Goal: Information Seeking & Learning: Learn about a topic

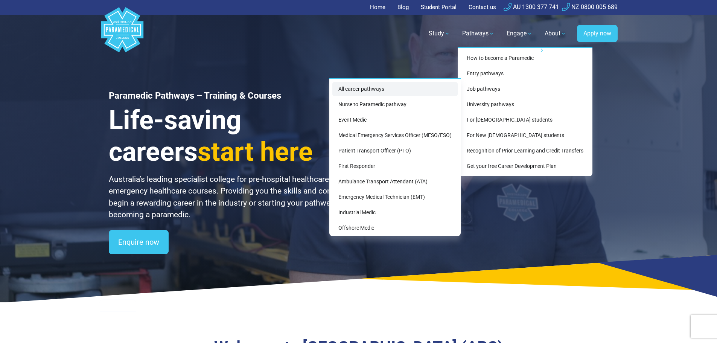
click at [360, 90] on link "All career pathways" at bounding box center [395, 89] width 125 height 14
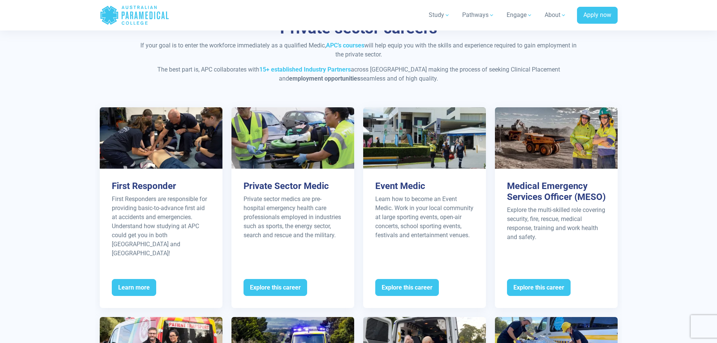
scroll to position [753, 0]
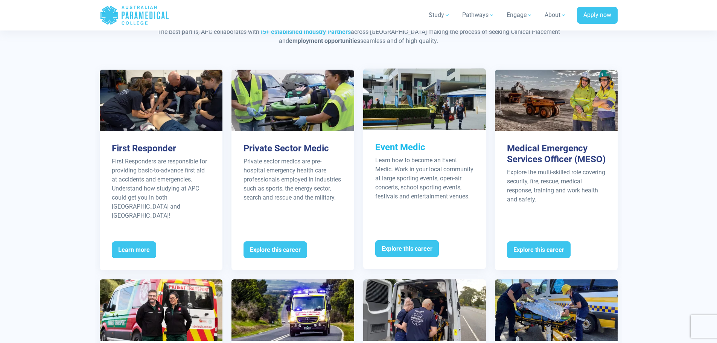
click at [412, 182] on div "Learn how to become an Event Medic. Work in your local community at large sport…" at bounding box center [424, 178] width 99 height 45
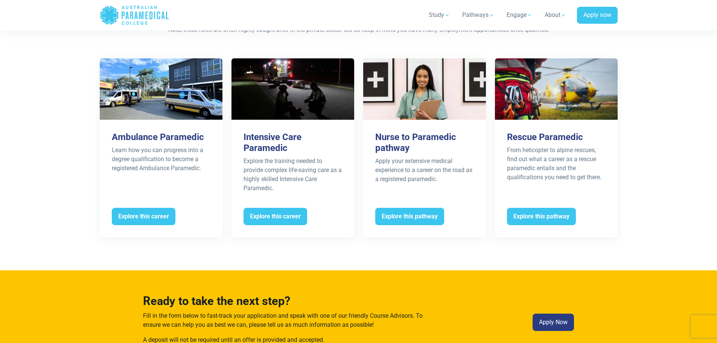
scroll to position [1506, 0]
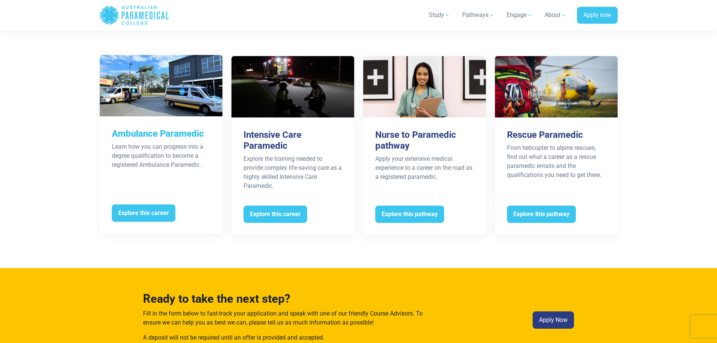
click at [144, 153] on div "Learn how you can progress into a degree qualification to become a registered A…" at bounding box center [161, 155] width 99 height 27
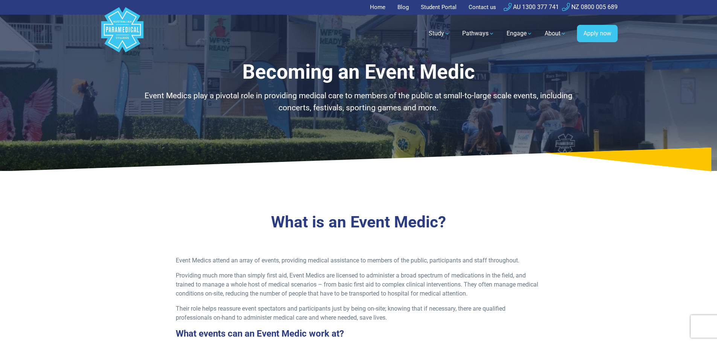
scroll to position [75, 0]
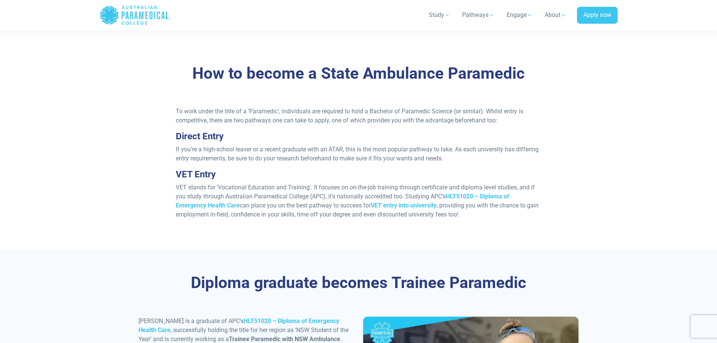
scroll to position [603, 0]
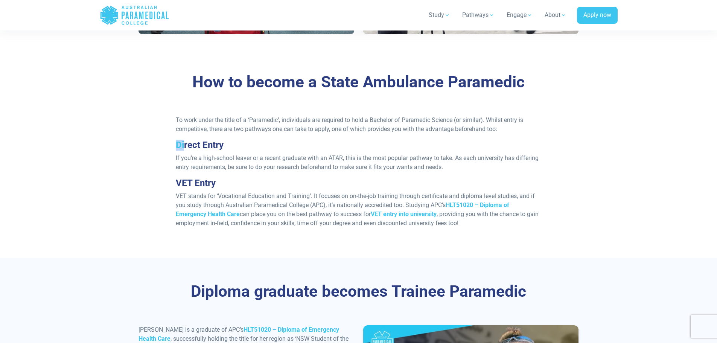
drag, startPoint x: 175, startPoint y: 135, endPoint x: 184, endPoint y: 141, distance: 11.1
click at [184, 141] on div "To work under the title of a ‘Paramedic’, individuals are required to hold a Ba…" at bounding box center [358, 175] width 375 height 118
click at [171, 149] on div "To work under the title of a ‘Paramedic’, individuals are required to hold a Ba…" at bounding box center [358, 175] width 375 height 118
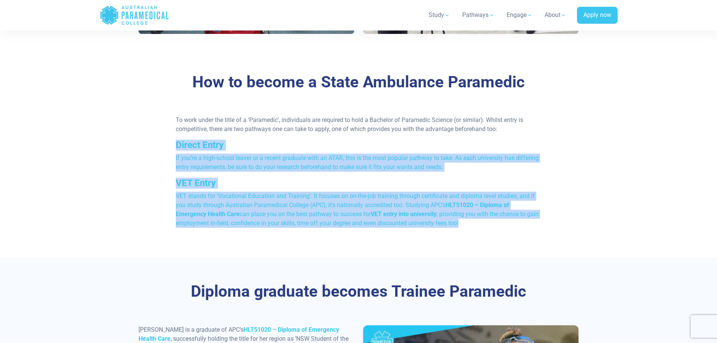
drag, startPoint x: 177, startPoint y: 134, endPoint x: 482, endPoint y: 214, distance: 315.7
click at [482, 214] on div "To work under the title of a ‘Paramedic’, individuals are required to hold a Ba…" at bounding box center [358, 175] width 375 height 118
copy div "Direct Entry If you’re a high-school leaver or a recent graduate with an ATAR, …"
click at [576, 179] on div "To work under the title of a ‘Paramedic’, individuals are required to hold a Ba…" at bounding box center [359, 175] width 450 height 118
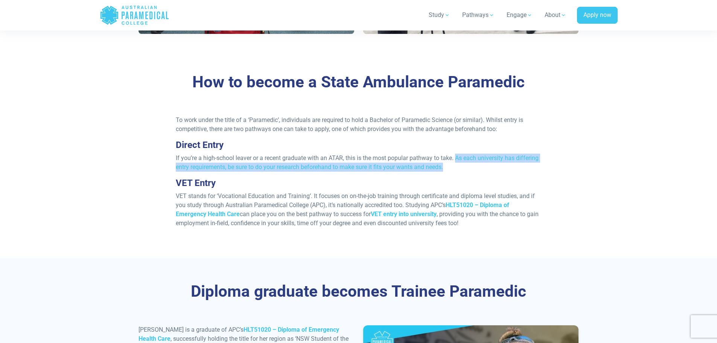
drag, startPoint x: 457, startPoint y: 148, endPoint x: 466, endPoint y: 157, distance: 12.5
click at [466, 157] on p "If you’re a high-school leaver or a recent graduate with an ATAR, this is the m…" at bounding box center [359, 163] width 366 height 18
copy span "As each university has differing entry requirements, be sure to do your researc…"
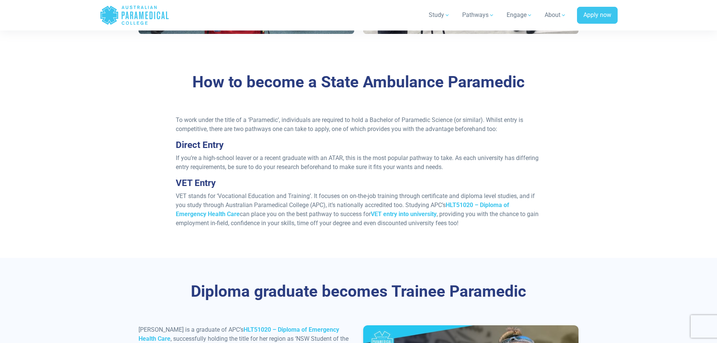
click at [587, 194] on div "How to become a State Ambulance Paramedic To work under the title of a ‘Paramed…" at bounding box center [358, 153] width 527 height 209
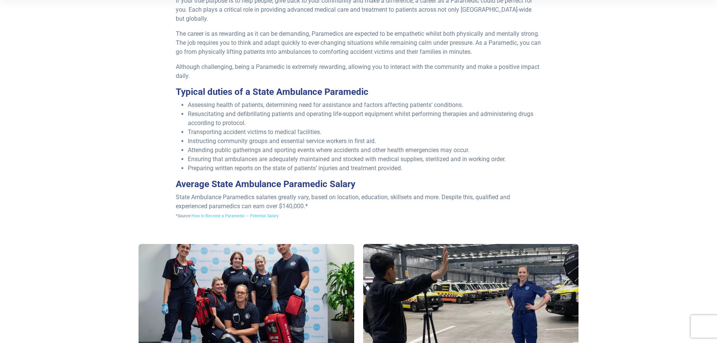
scroll to position [264, 0]
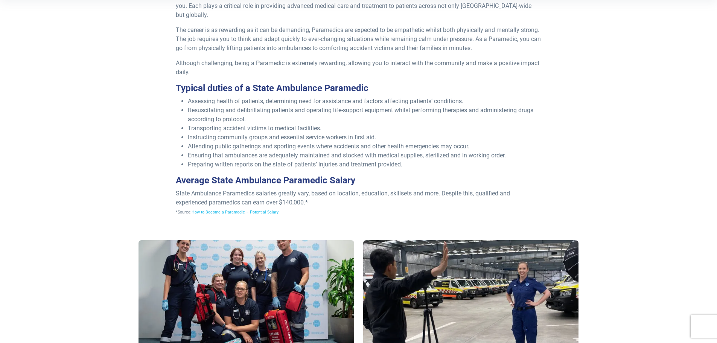
click at [212, 210] on link "How to Become a Paramedic – Potential Salary" at bounding box center [235, 212] width 87 height 5
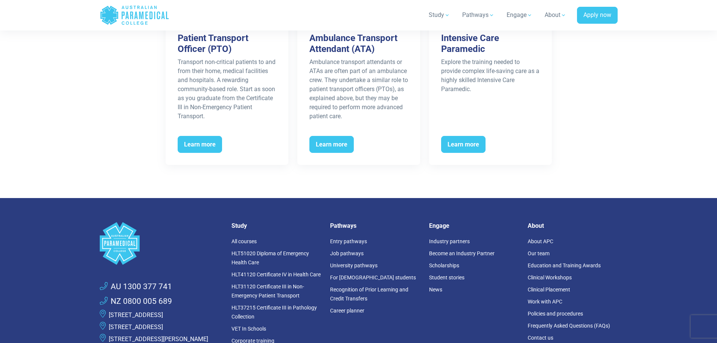
scroll to position [1271, 0]
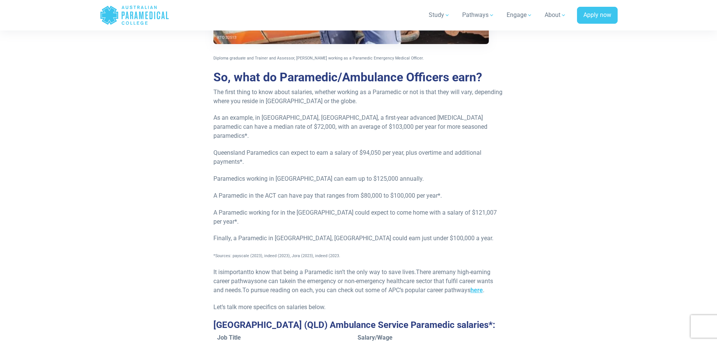
scroll to position [565, 0]
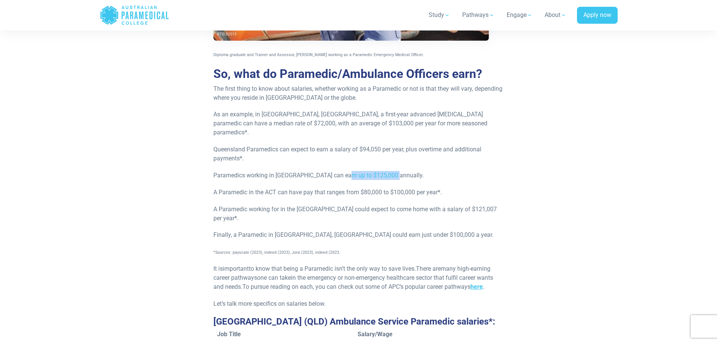
drag, startPoint x: 340, startPoint y: 165, endPoint x: 394, endPoint y: 166, distance: 53.9
click at [394, 171] on p "Paramedics working in [GEOGRAPHIC_DATA] can earn up to $125,000 annually." at bounding box center [359, 175] width 291 height 9
drag, startPoint x: 375, startPoint y: 140, endPoint x: 404, endPoint y: 139, distance: 29.0
click at [404, 145] on p "Queensland Paramedics can expect to earn a salary of $94,050 per year, plus ove…" at bounding box center [359, 154] width 291 height 18
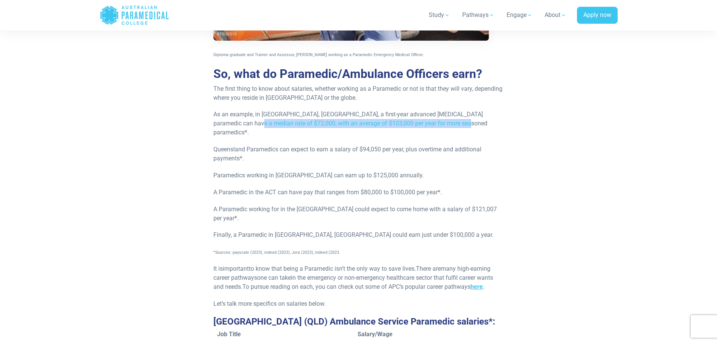
drag, startPoint x: 222, startPoint y: 124, endPoint x: 433, endPoint y: 122, distance: 211.3
click at [433, 122] on p "As an example, in Melbourne, Victoria, a first-year advanced life support param…" at bounding box center [359, 123] width 291 height 27
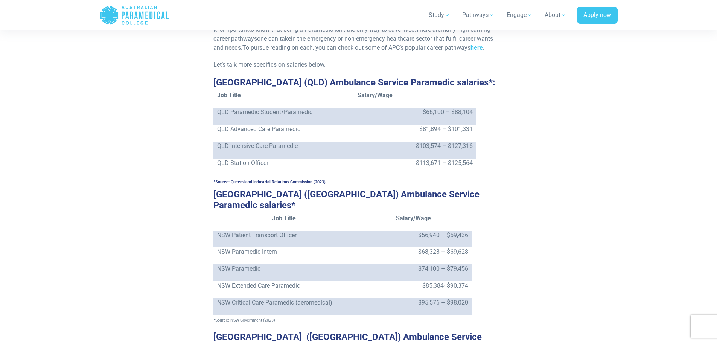
scroll to position [791, 0]
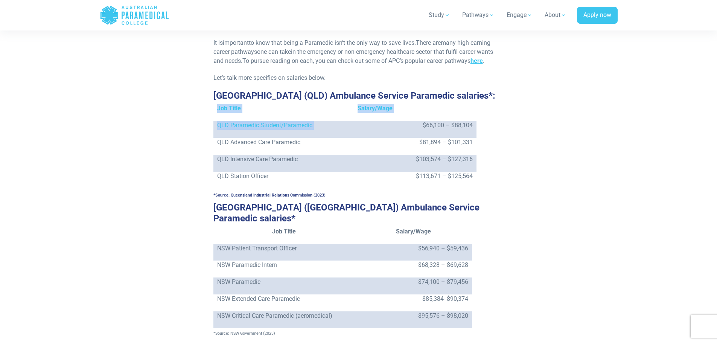
drag, startPoint x: 419, startPoint y: 115, endPoint x: 484, endPoint y: 117, distance: 65.2
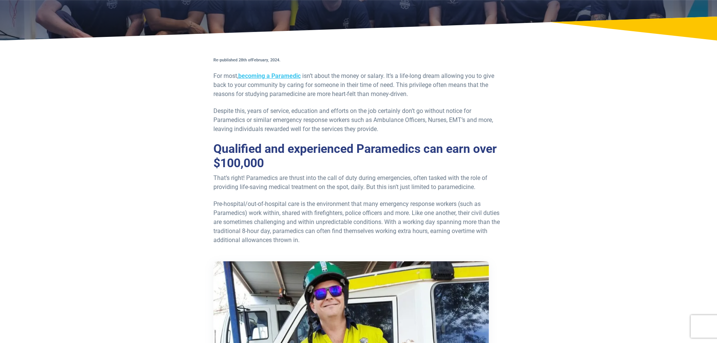
scroll to position [0, 0]
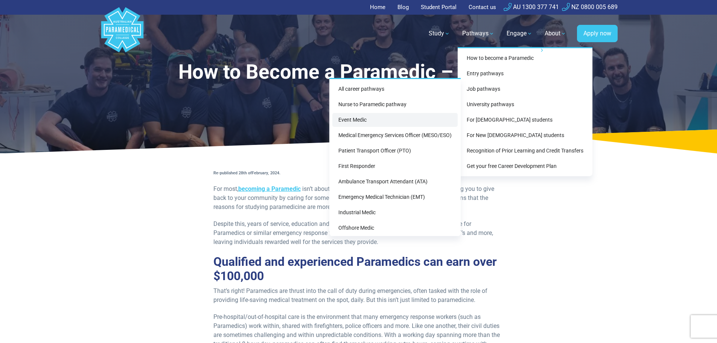
click at [341, 120] on link "Event Medic" at bounding box center [395, 120] width 125 height 14
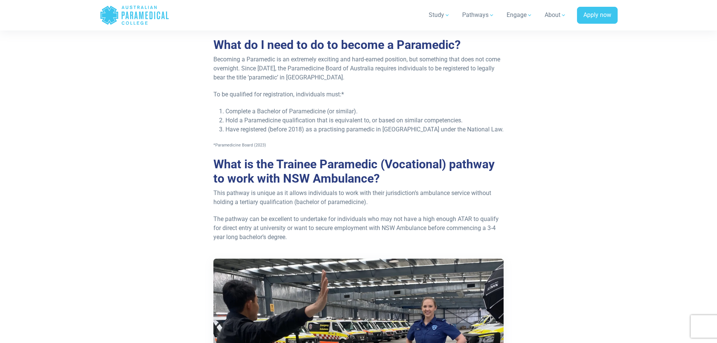
scroll to position [616, 0]
click at [539, 213] on div "Re-published 6th, September, 2024 NSW Ambulance is a diverse organisation, empl…" at bounding box center [359, 300] width 450 height 1547
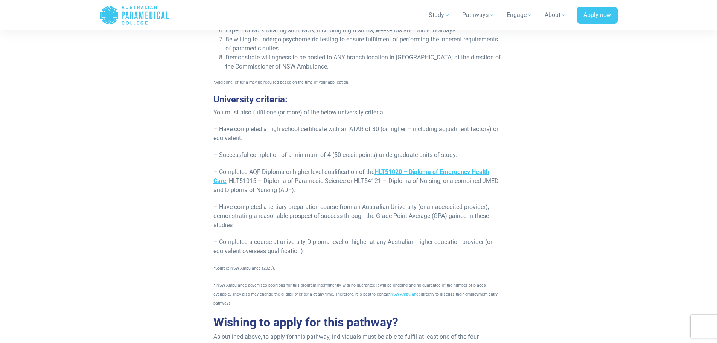
scroll to position [1257, 0]
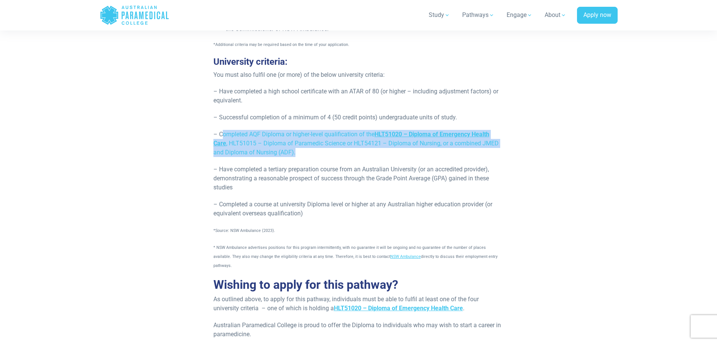
drag, startPoint x: 303, startPoint y: 146, endPoint x: 221, endPoint y: 124, distance: 84.8
click at [221, 130] on p "– Completed AQF Diploma or higher-level qualification of the HLT51020 – Diploma…" at bounding box center [359, 143] width 291 height 27
click at [324, 142] on p "– Completed AQF Diploma or higher-level qualification of the HLT51020 – Diploma…" at bounding box center [359, 143] width 291 height 27
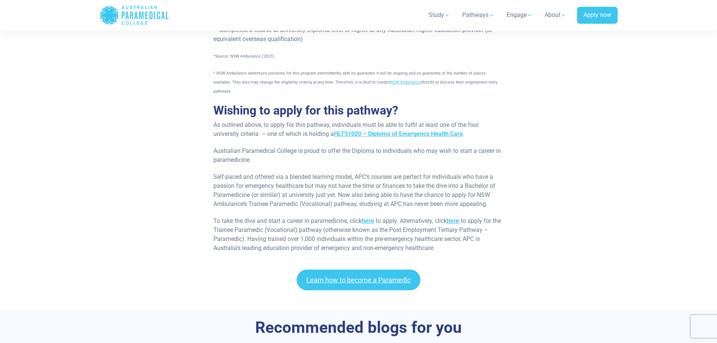
scroll to position [1393, 0]
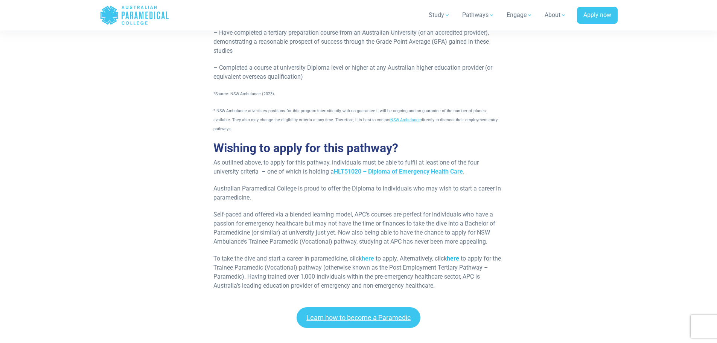
click at [458, 255] on strong "here" at bounding box center [453, 258] width 12 height 7
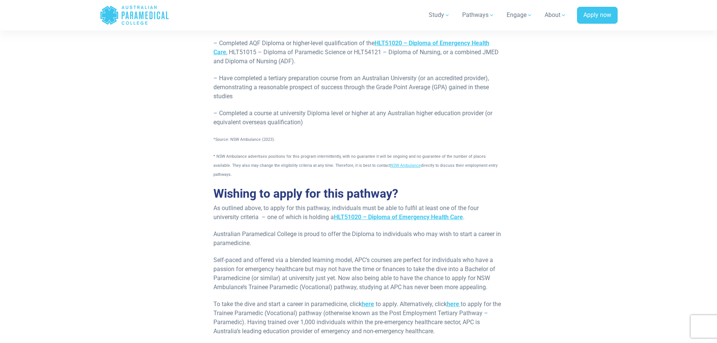
scroll to position [1243, 0]
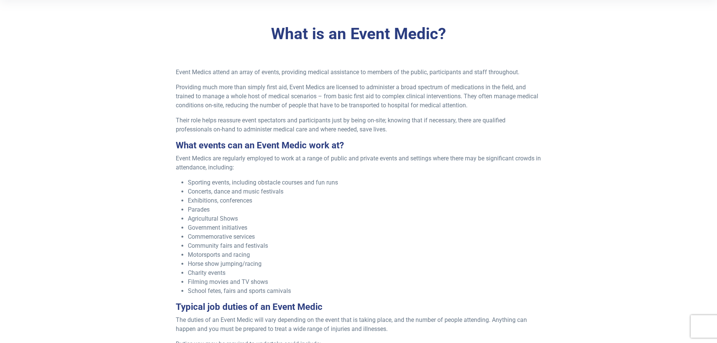
scroll to position [226, 0]
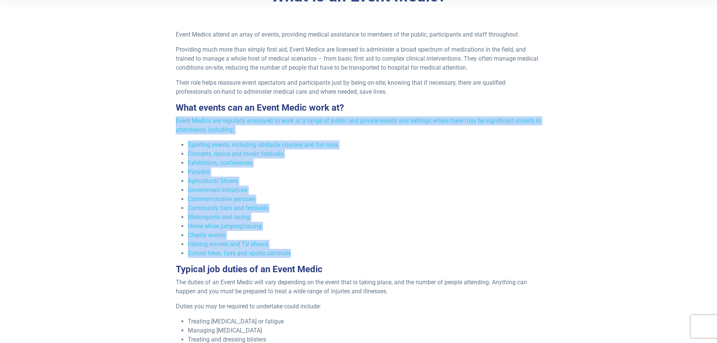
drag, startPoint x: 176, startPoint y: 119, endPoint x: 308, endPoint y: 253, distance: 188.3
click at [308, 253] on div "Event Medics attend an array of events, providing medical assistance to members…" at bounding box center [358, 203] width 375 height 347
click at [368, 174] on li "Parades" at bounding box center [365, 172] width 354 height 9
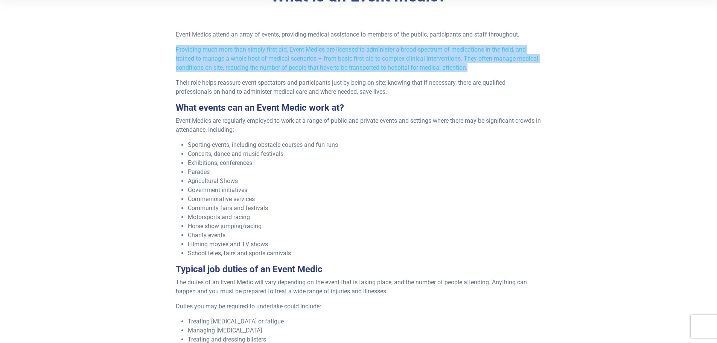
drag, startPoint x: 174, startPoint y: 48, endPoint x: 480, endPoint y: 68, distance: 306.4
click at [480, 68] on div "Event Medics attend an array of events, providing medical assistance to members…" at bounding box center [358, 203] width 375 height 347
copy p "Providing much more than simply first aid, Event Medics are licensed to adminis…"
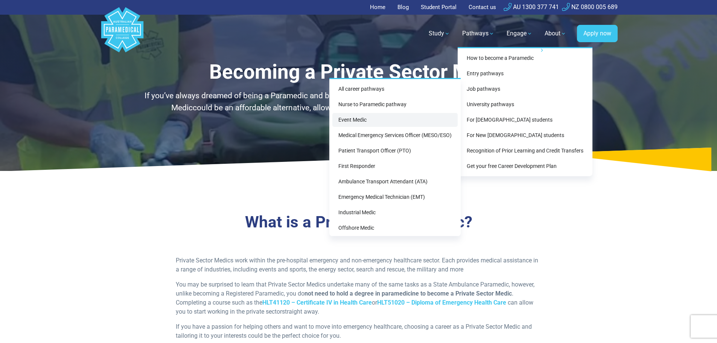
click at [362, 119] on link "Event Medic" at bounding box center [395, 120] width 125 height 14
